Goal: Task Accomplishment & Management: Manage account settings

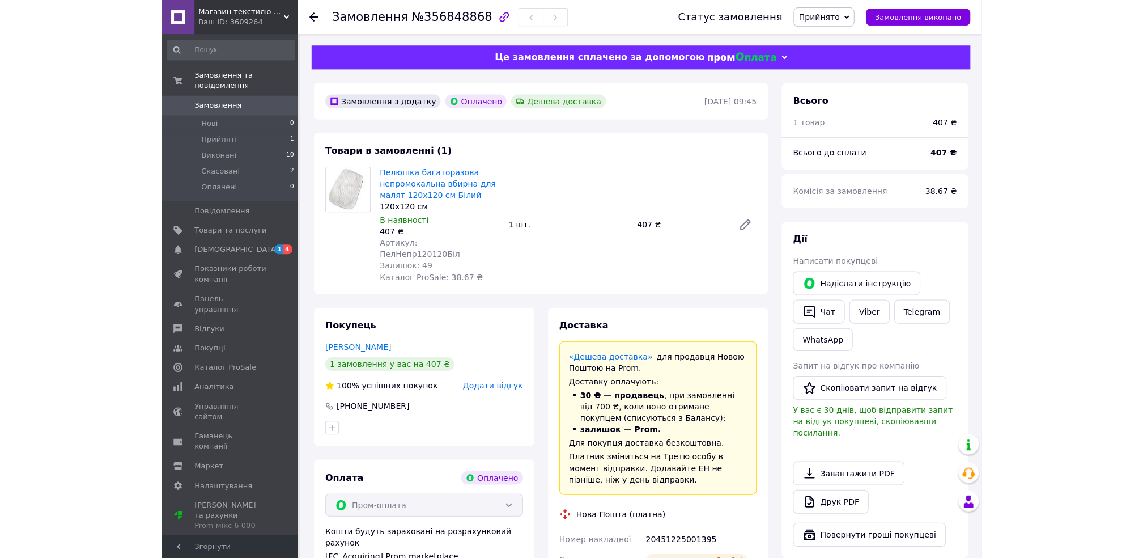
scroll to position [218, 0]
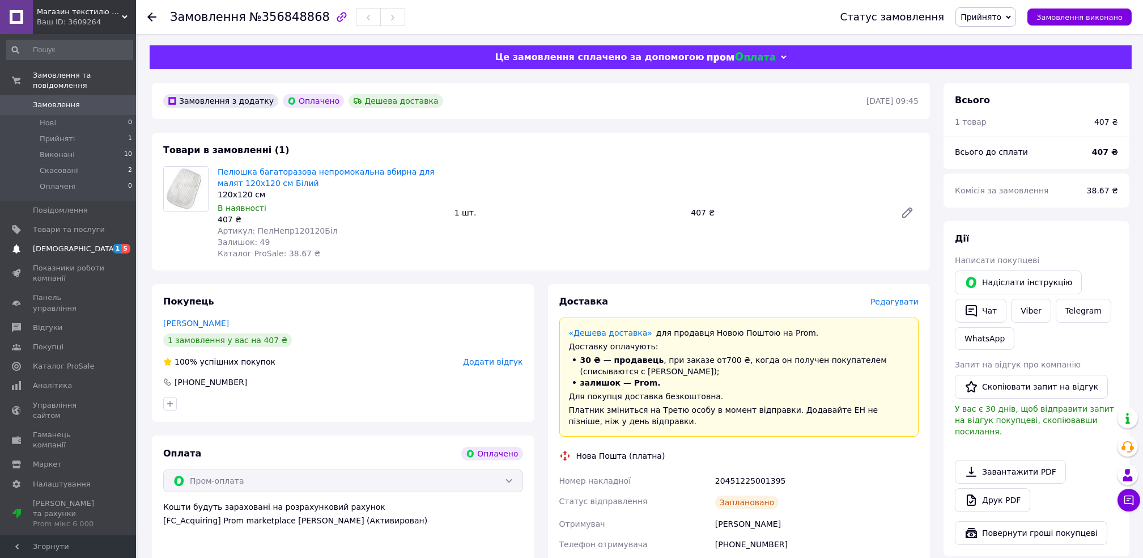
click at [75, 244] on span "[DEMOGRAPHIC_DATA]" at bounding box center [69, 249] width 72 height 10
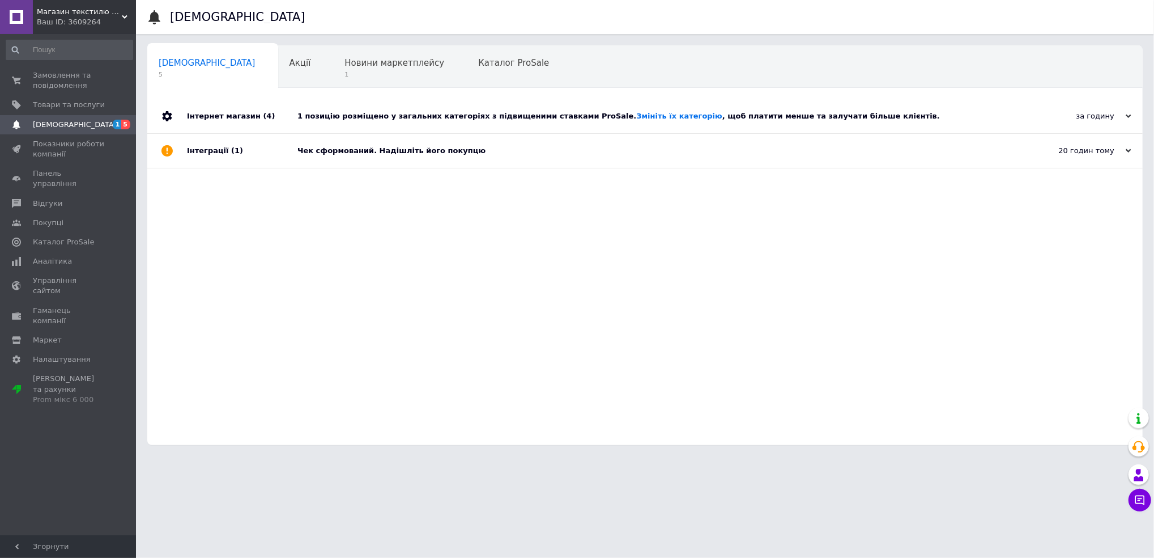
click at [231, 150] on span "(1)" at bounding box center [237, 150] width 12 height 9
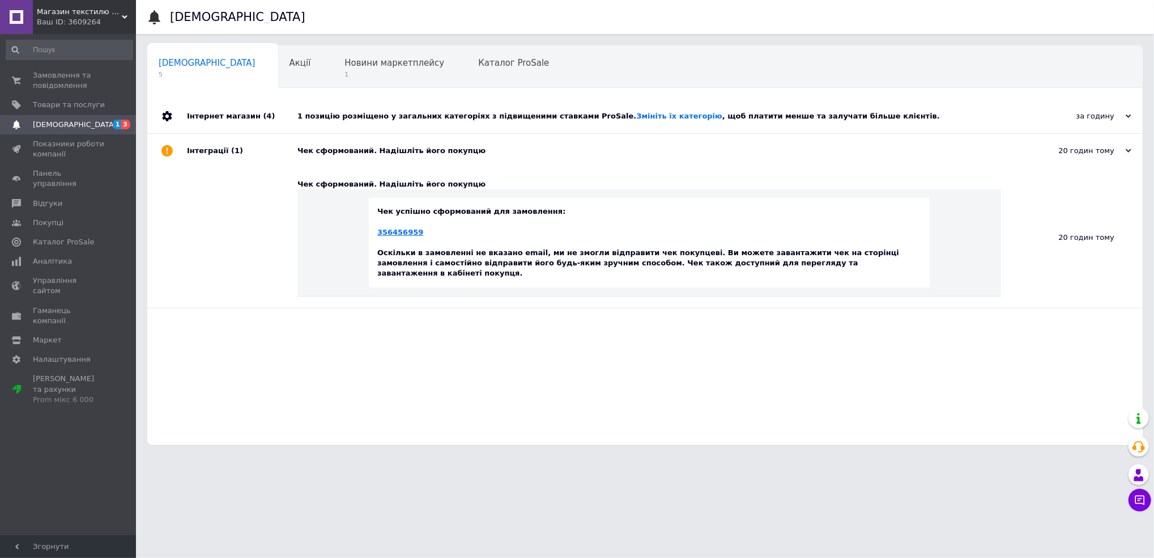
click at [406, 230] on link "356456959" at bounding box center [400, 232] width 46 height 9
